Goal: Use online tool/utility

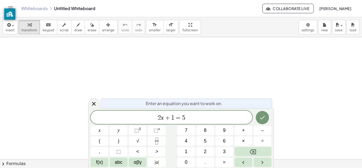
scroll to position [0, 0]
click at [94, 144] on button "(" at bounding box center [100, 140] width 18 height 9
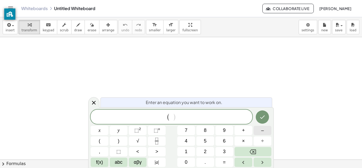
click at [257, 132] on button "–" at bounding box center [263, 130] width 18 height 9
click at [187, 152] on button "1" at bounding box center [186, 151] width 18 height 9
click at [117, 142] on button ")" at bounding box center [119, 140] width 18 height 9
click at [240, 130] on button "+" at bounding box center [243, 130] width 18 height 9
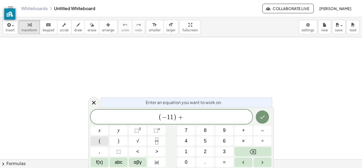
click at [104, 143] on button "(" at bounding box center [100, 140] width 18 height 9
click at [256, 131] on button "–" at bounding box center [263, 130] width 18 height 9
click at [209, 143] on button "5" at bounding box center [205, 140] width 18 height 9
click at [122, 141] on button ")" at bounding box center [119, 140] width 18 height 9
click at [259, 117] on icon "Done" at bounding box center [262, 117] width 6 height 6
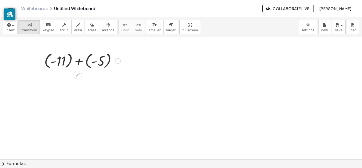
click at [118, 61] on div at bounding box center [118, 61] width 6 height 6
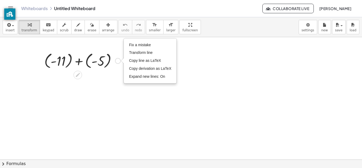
click at [96, 59] on div at bounding box center [83, 60] width 82 height 19
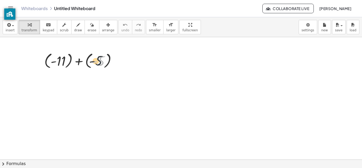
drag, startPoint x: 98, startPoint y: 62, endPoint x: 89, endPoint y: 62, distance: 9.0
click at [89, 62] on div at bounding box center [83, 60] width 82 height 19
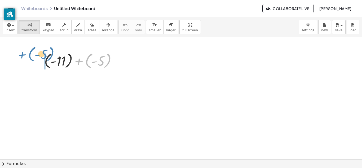
drag, startPoint x: 77, startPoint y: 61, endPoint x: 19, endPoint y: 56, distance: 58.8
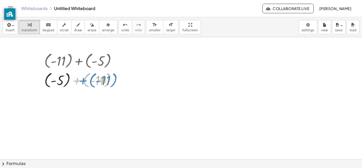
click at [78, 78] on div at bounding box center [83, 79] width 82 height 19
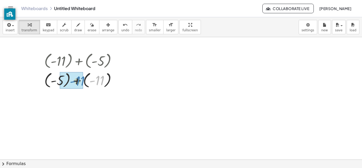
drag, startPoint x: 102, startPoint y: 83, endPoint x: 82, endPoint y: 83, distance: 19.9
